Goal: Task Accomplishment & Management: Use online tool/utility

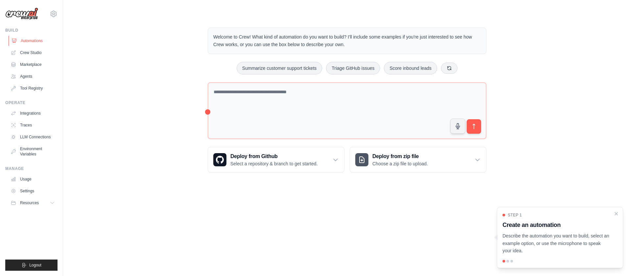
click at [30, 41] on link "Automations" at bounding box center [34, 41] width 50 height 11
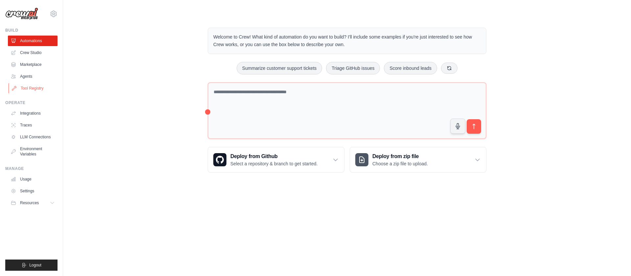
click at [31, 86] on link "Tool Registry" at bounding box center [34, 88] width 50 height 11
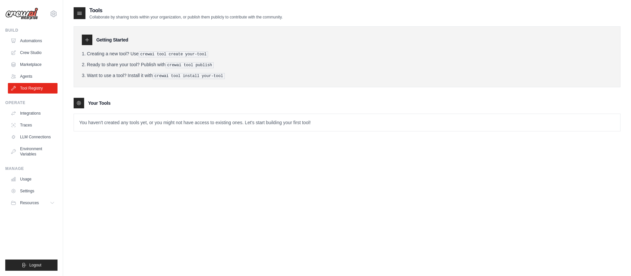
click at [85, 37] on icon at bounding box center [87, 39] width 5 height 5
click at [80, 10] on icon at bounding box center [79, 13] width 7 height 7
click at [80, 12] on icon at bounding box center [79, 13] width 7 height 7
click at [110, 121] on p "You haven't created any tools yet, or you might not have access to existing one…" at bounding box center [347, 122] width 547 height 17
click at [91, 39] on div at bounding box center [87, 40] width 11 height 11
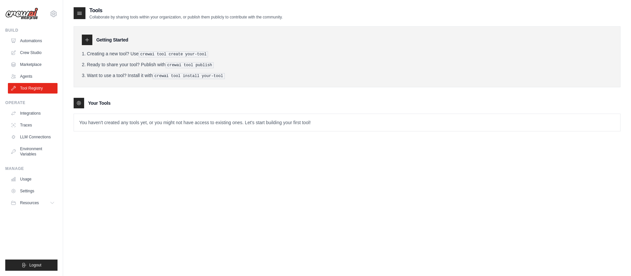
click at [88, 40] on icon at bounding box center [87, 39] width 5 height 5
click at [163, 54] on pre "crewai tool create your-tool" at bounding box center [174, 54] width 70 height 6
drag, startPoint x: 152, startPoint y: 54, endPoint x: 204, endPoint y: 54, distance: 52.0
click at [204, 54] on pre "crewai tool create your-tool" at bounding box center [174, 54] width 70 height 6
click at [195, 66] on pre "crewai tool publish" at bounding box center [190, 65] width 48 height 6
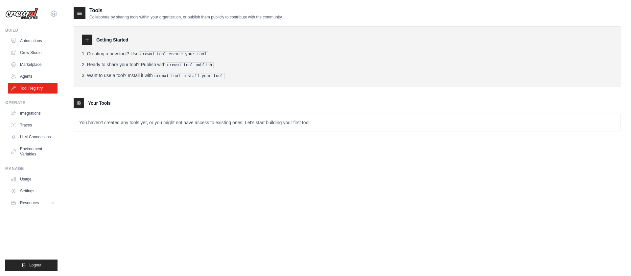
click at [188, 75] on pre "crewai tool install your-tool" at bounding box center [189, 76] width 72 height 6
click at [26, 77] on link "Agents" at bounding box center [34, 76] width 50 height 11
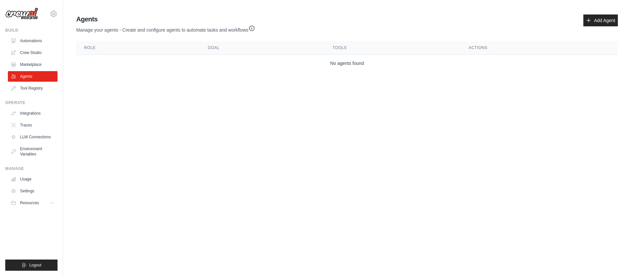
click at [28, 112] on link "Integrations" at bounding box center [33, 113] width 50 height 11
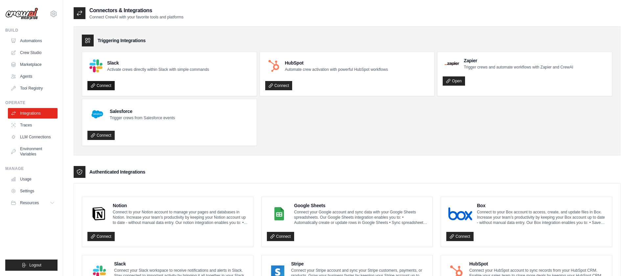
click at [100, 85] on link "Connect" at bounding box center [100, 85] width 27 height 9
click at [34, 124] on link "Traces" at bounding box center [34, 125] width 50 height 11
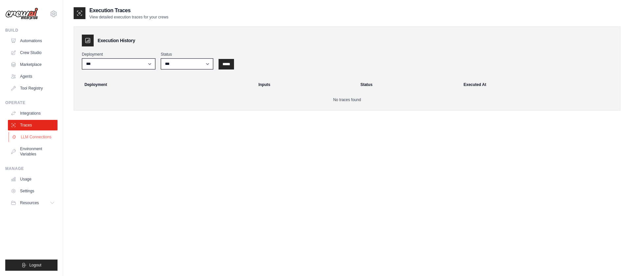
click at [39, 138] on link "LLM Connections" at bounding box center [34, 137] width 50 height 11
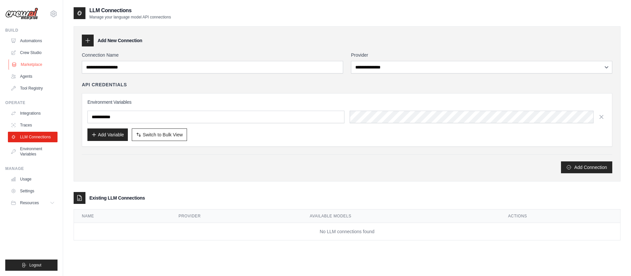
click at [28, 64] on link "Marketplace" at bounding box center [34, 64] width 50 height 11
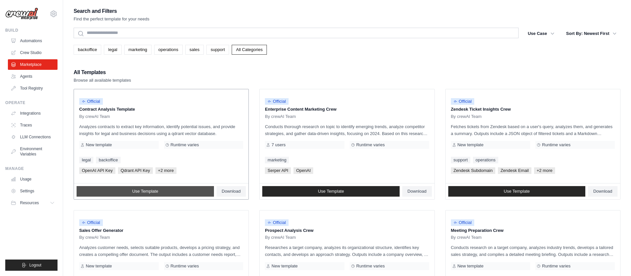
click at [176, 189] on link "Use Template" at bounding box center [145, 191] width 137 height 11
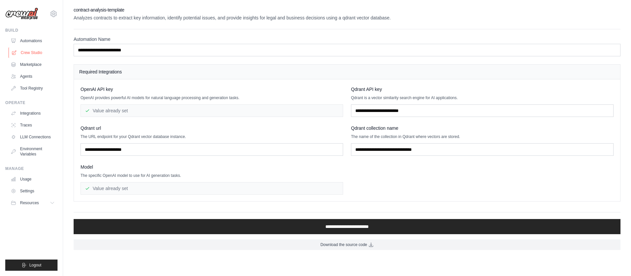
click at [27, 52] on link "Crew Studio" at bounding box center [34, 52] width 50 height 11
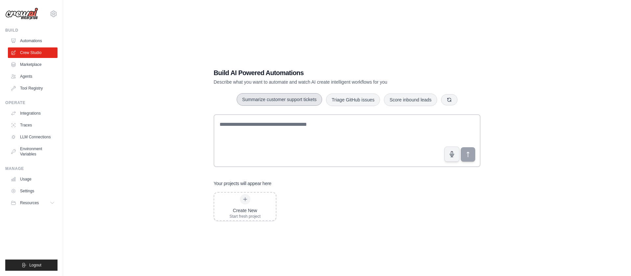
click at [292, 105] on button "Summarize customer support tickets" at bounding box center [280, 99] width 86 height 12
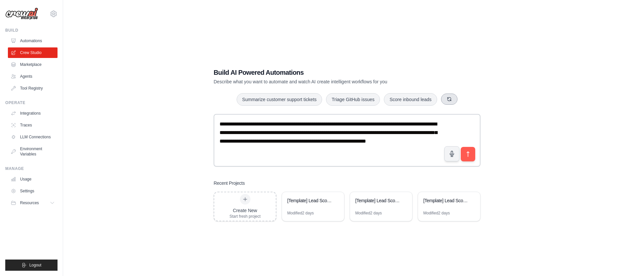
click at [448, 98] on icon "button" at bounding box center [450, 99] width 4 height 4
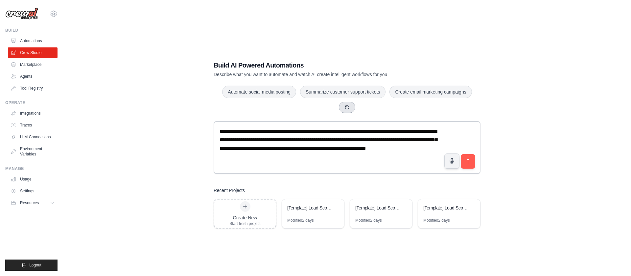
click at [348, 112] on button "button" at bounding box center [347, 107] width 16 height 11
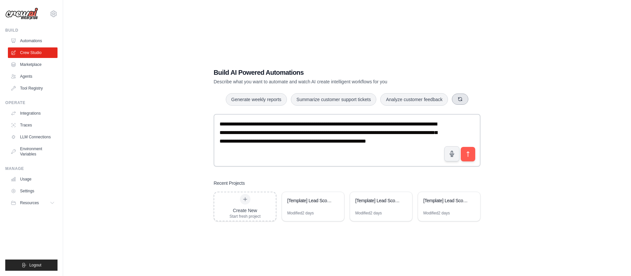
click at [461, 101] on icon "button" at bounding box center [461, 99] width 4 height 4
click at [372, 104] on button "Generate weekly reports" at bounding box center [353, 99] width 62 height 12
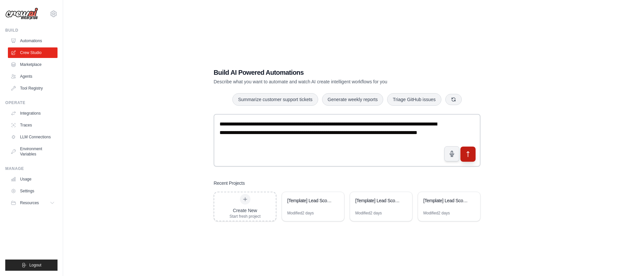
click at [470, 156] on icon "submit" at bounding box center [468, 154] width 7 height 7
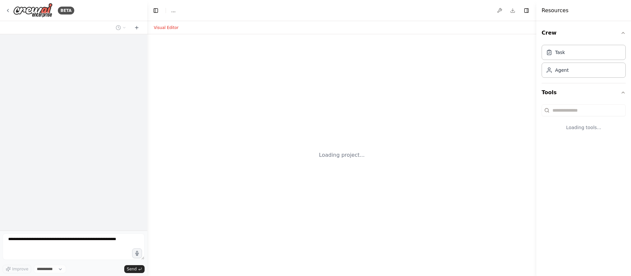
select select "****"
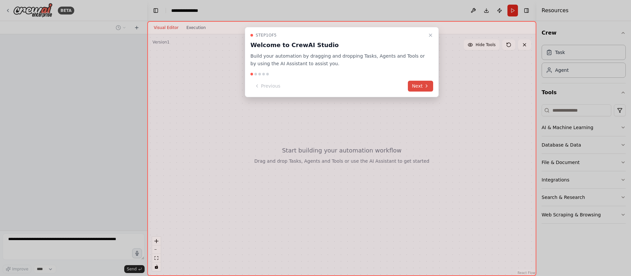
click at [419, 82] on button "Next" at bounding box center [420, 86] width 25 height 11
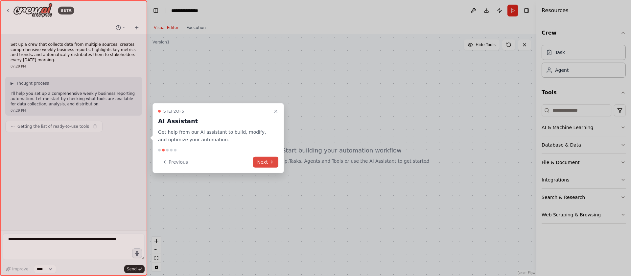
click at [264, 158] on button "Next" at bounding box center [265, 161] width 25 height 11
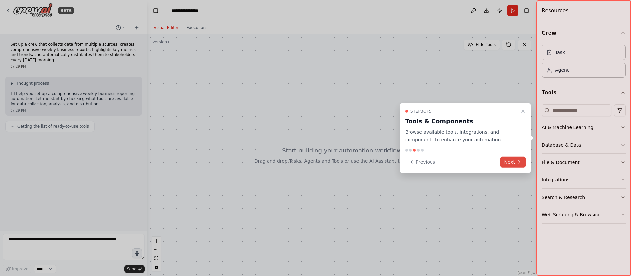
click at [511, 160] on button "Next" at bounding box center [513, 161] width 25 height 11
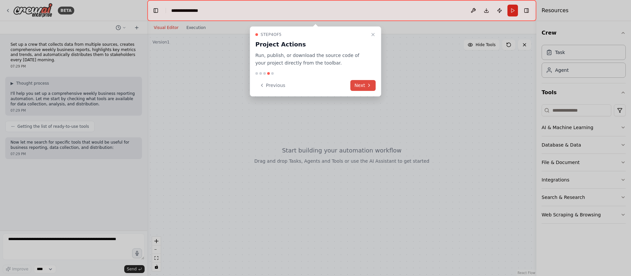
click at [372, 88] on button "Next" at bounding box center [363, 85] width 25 height 11
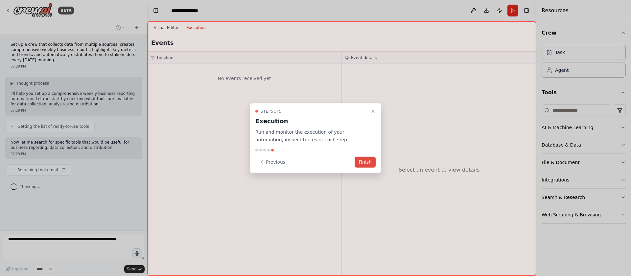
click at [362, 161] on button "Finish" at bounding box center [365, 161] width 21 height 11
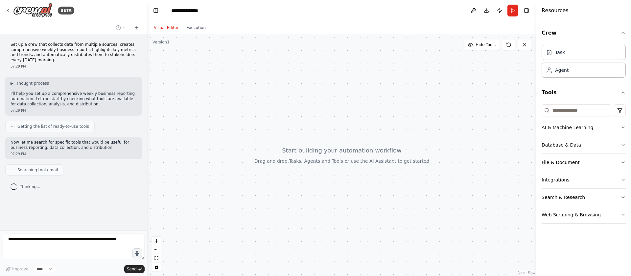
click at [624, 181] on icon "button" at bounding box center [623, 179] width 5 height 5
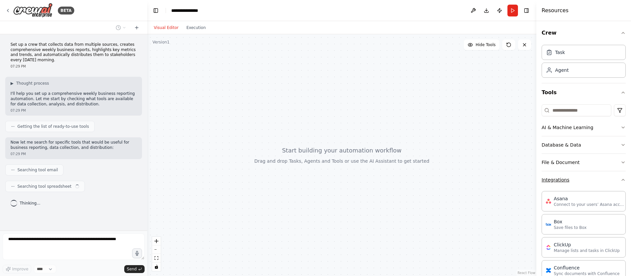
click at [624, 181] on icon "button" at bounding box center [623, 179] width 5 height 5
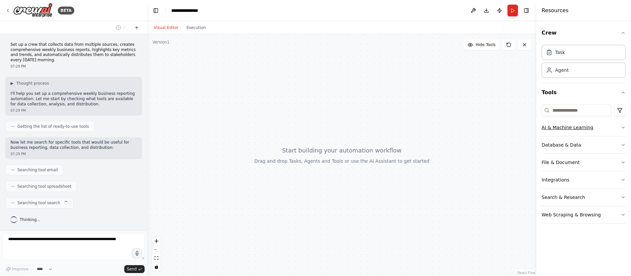
click at [626, 127] on icon "button" at bounding box center [623, 127] width 5 height 5
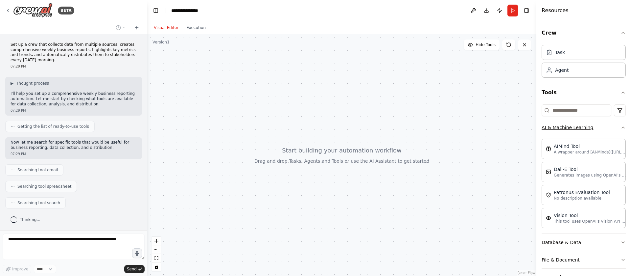
click at [618, 126] on button "AI & Machine Learning" at bounding box center [584, 127] width 84 height 17
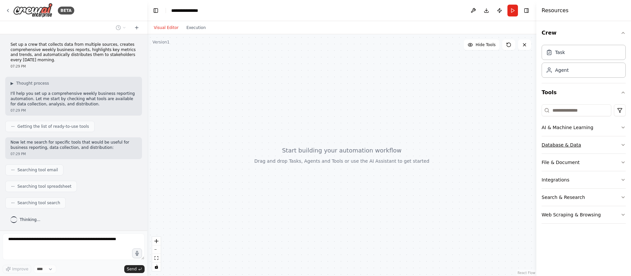
click at [599, 146] on button "Database & Data" at bounding box center [584, 144] width 84 height 17
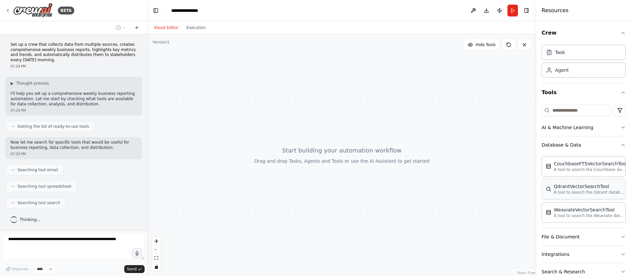
click at [589, 187] on div "QdrantVectorSearchTool" at bounding box center [590, 186] width 72 height 7
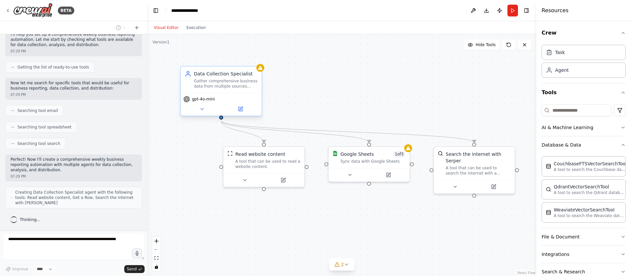
scroll to position [81, 0]
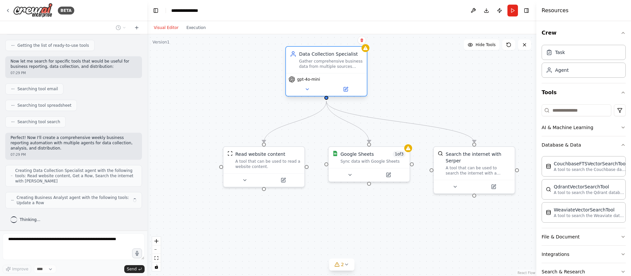
drag, startPoint x: 221, startPoint y: 88, endPoint x: 328, endPoint y: 69, distance: 107.9
click at [328, 69] on div "Data Collection Specialist Gather comprehensive business data from multiple sou…" at bounding box center [326, 60] width 81 height 26
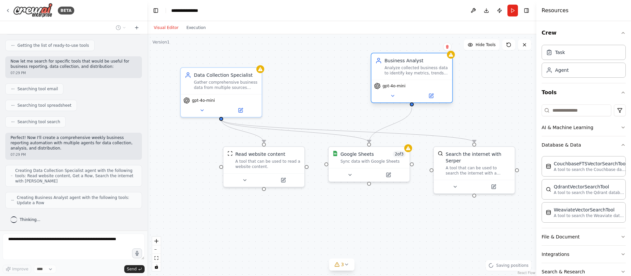
drag, startPoint x: 327, startPoint y: 87, endPoint x: 413, endPoint y: 71, distance: 87.5
click at [414, 71] on div "Analyze collected business data to identify key metrics, trends, and insights f…" at bounding box center [417, 70] width 64 height 11
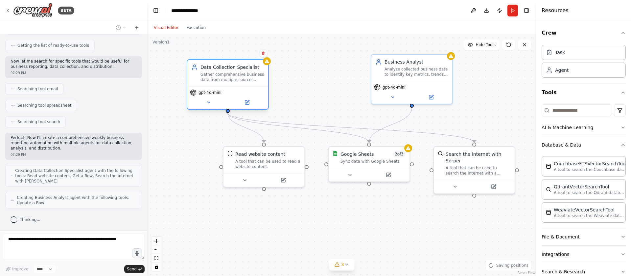
drag, startPoint x: 237, startPoint y: 89, endPoint x: 243, endPoint y: 81, distance: 10.0
click at [243, 81] on div "Data Collection Specialist Gather comprehensive business data from multiple sou…" at bounding box center [227, 73] width 81 height 26
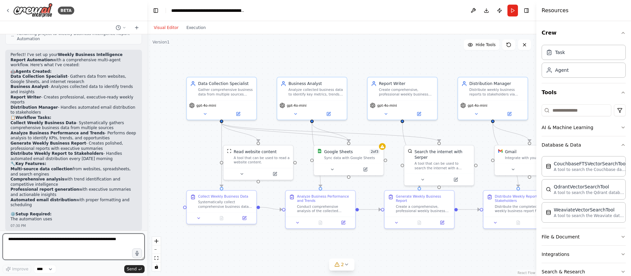
scroll to position [441, 0]
